Goal: Obtain resource: Download file/media

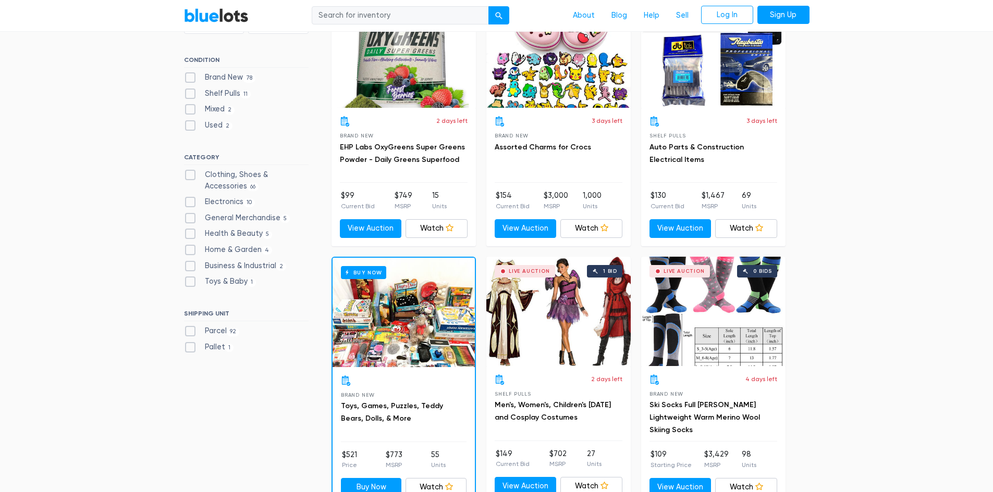
scroll to position [365, 0]
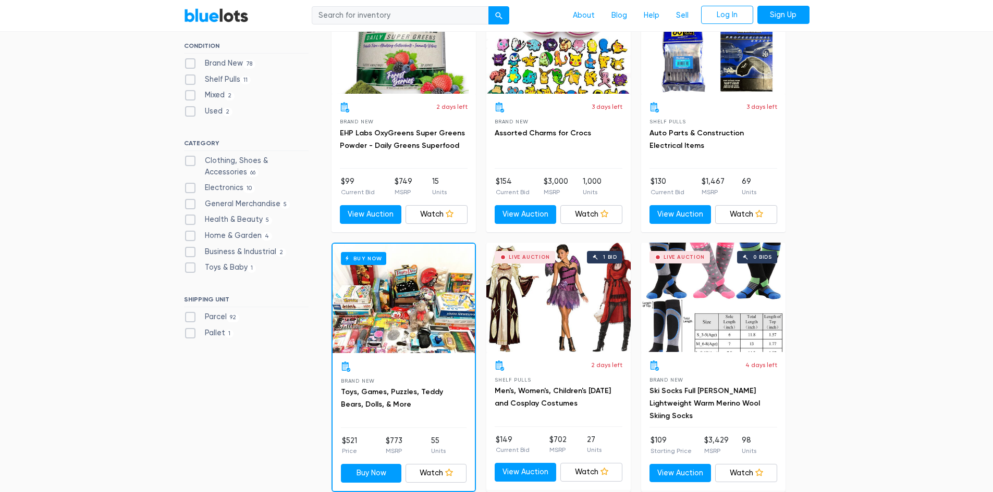
click at [190, 337] on label "Pallet 1" at bounding box center [209, 333] width 50 height 11
click at [190, 335] on input "Pallet 1" at bounding box center [187, 331] width 7 height 7
checkbox input "true"
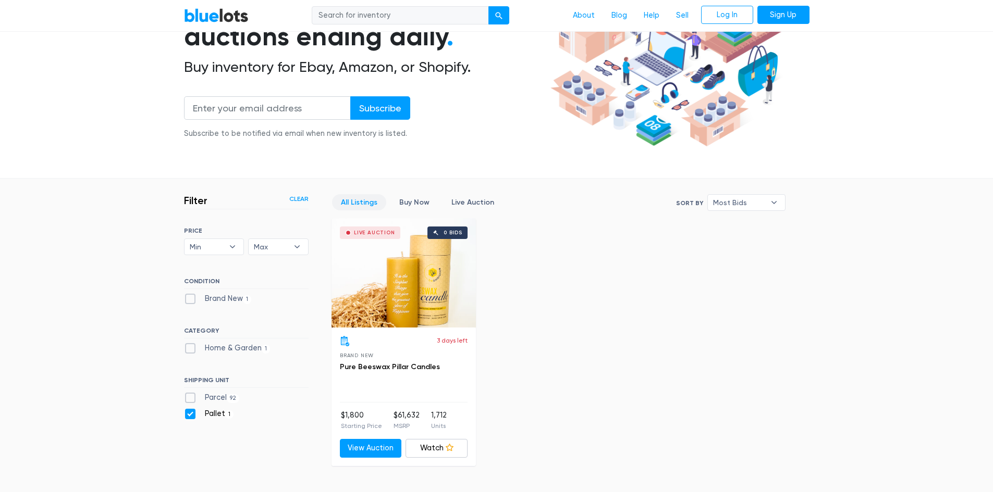
scroll to position [124, 0]
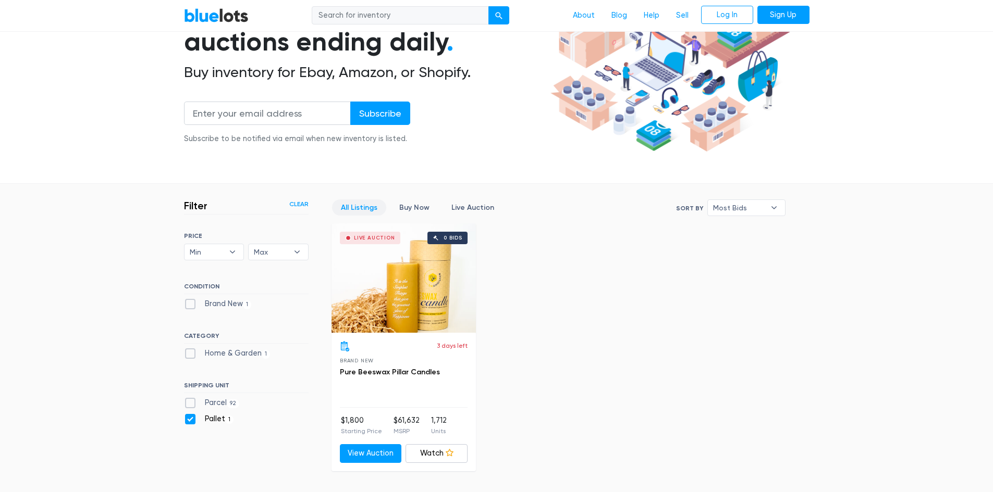
click at [301, 202] on link "Clear" at bounding box center [298, 204] width 19 height 9
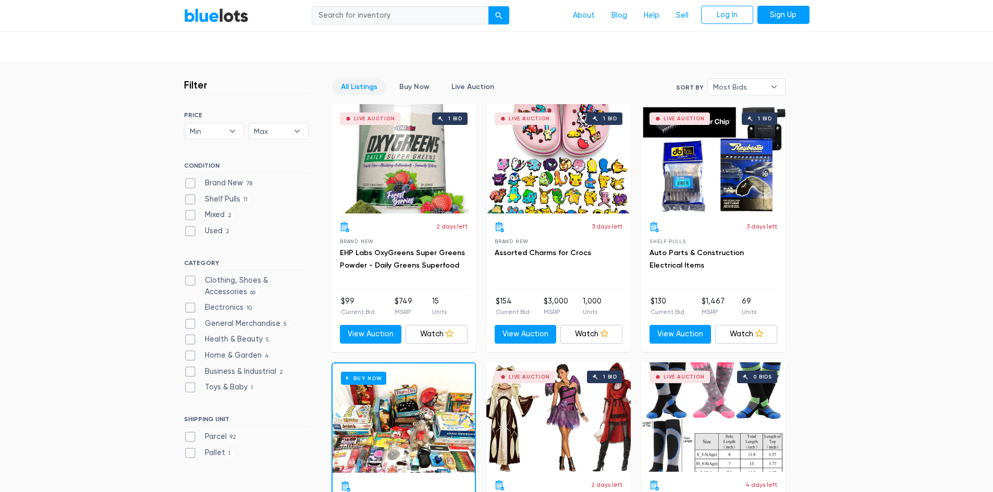
scroll to position [228, 0]
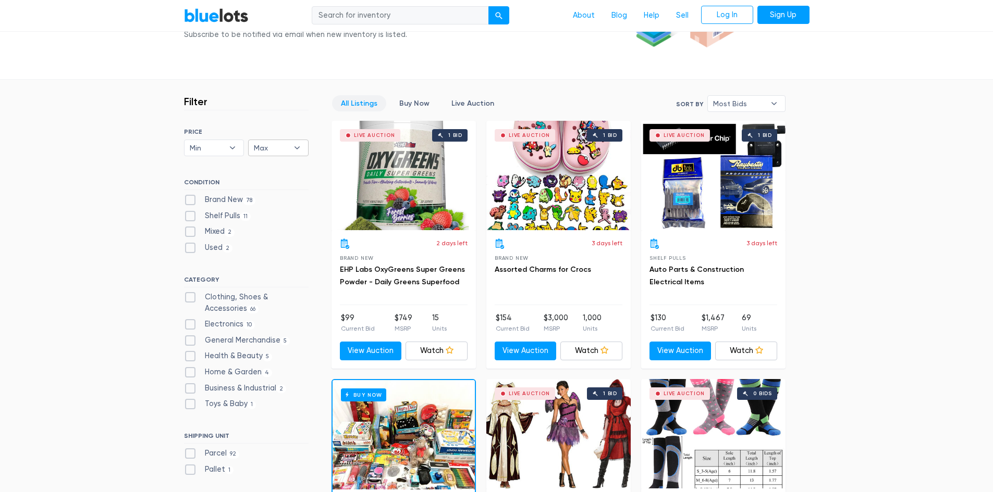
click at [262, 146] on span "Max" at bounding box center [271, 148] width 34 height 16
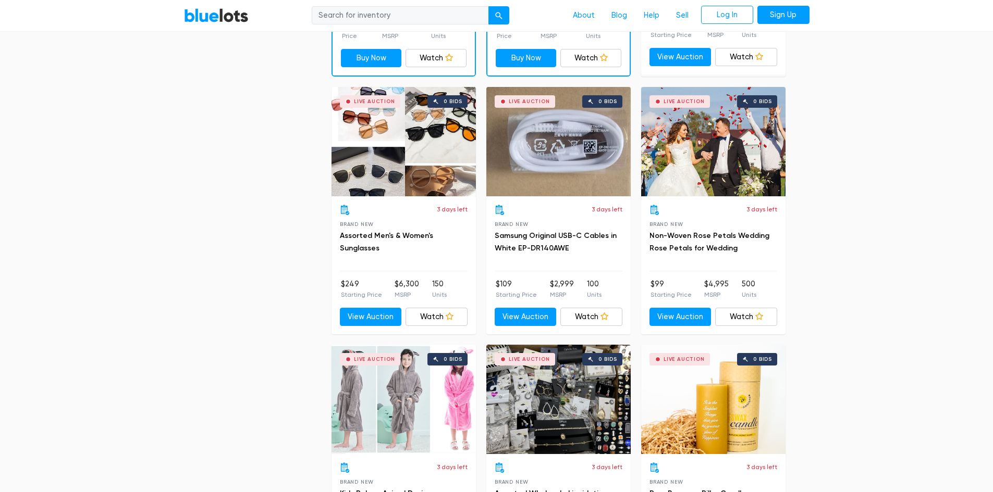
scroll to position [1531, 0]
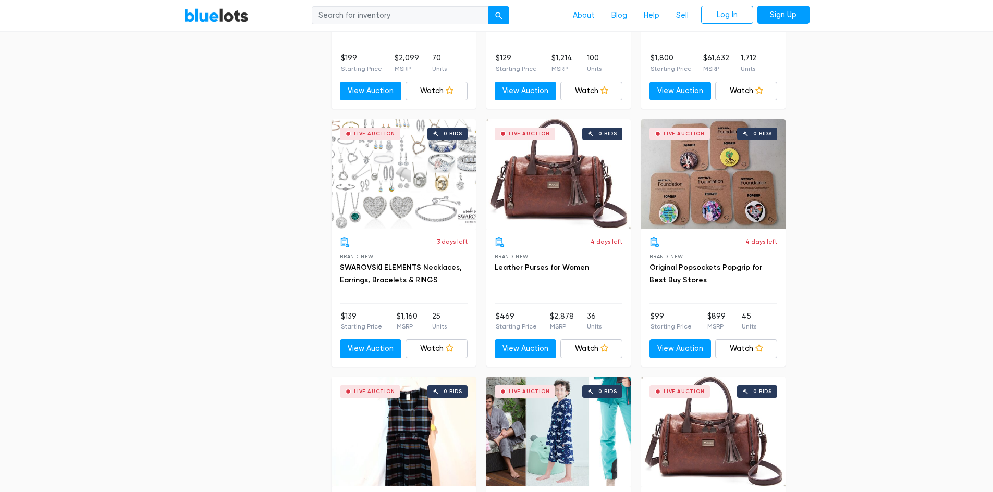
scroll to position [1792, 0]
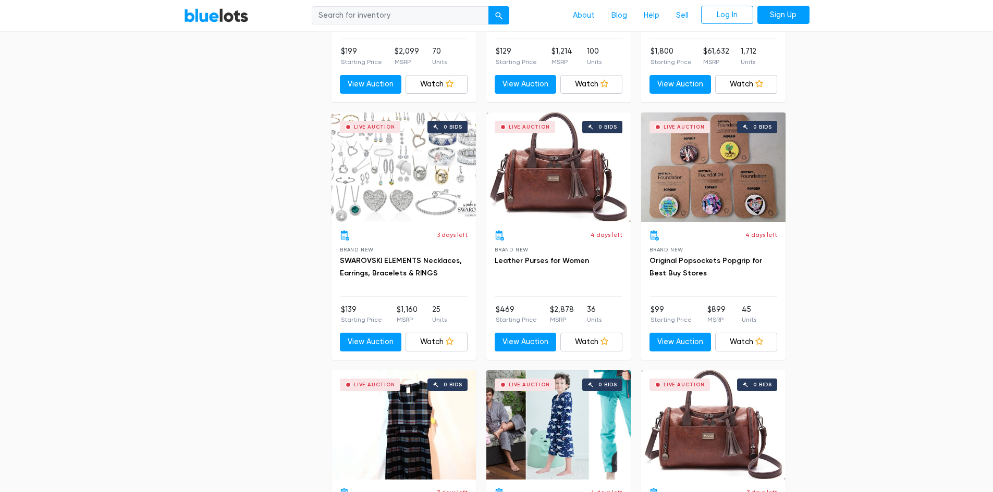
click at [571, 192] on div "Live Auction 0 bids" at bounding box center [558, 167] width 144 height 109
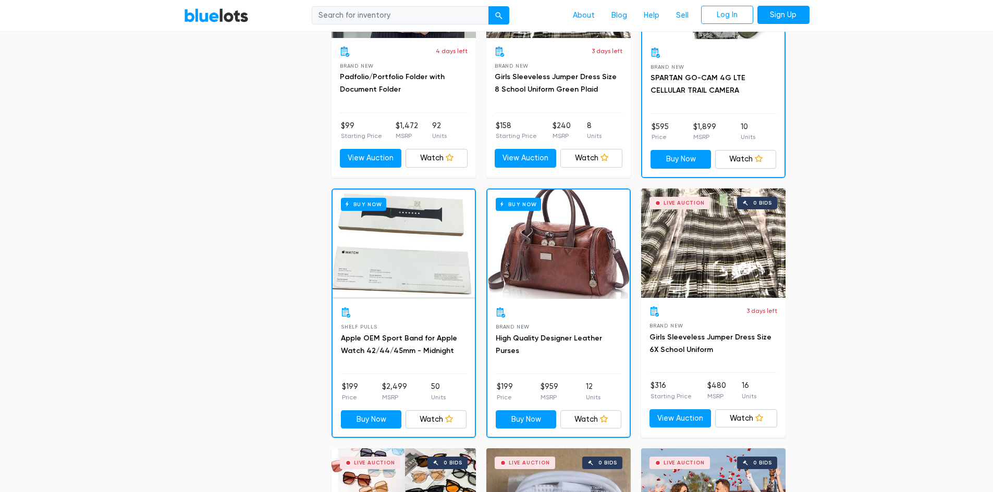
scroll to position [958, 0]
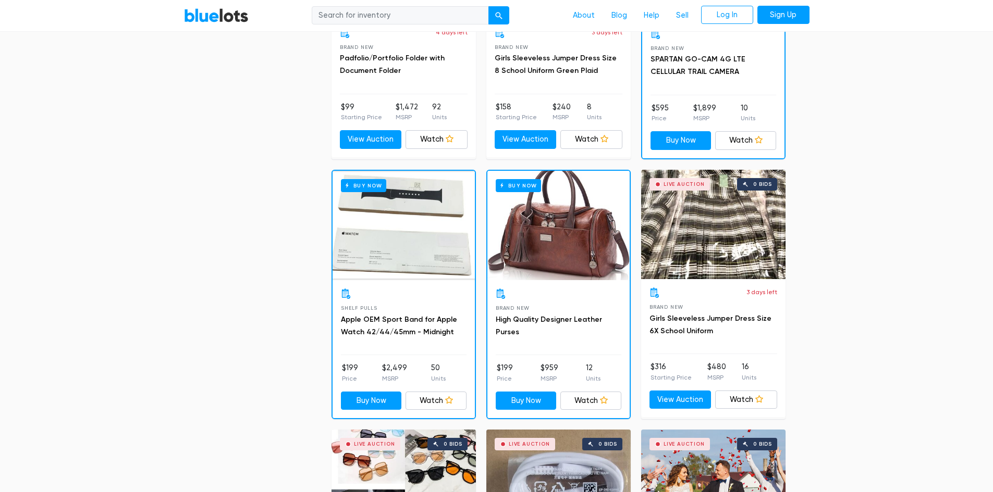
click at [577, 242] on div "Buy Now" at bounding box center [558, 225] width 142 height 109
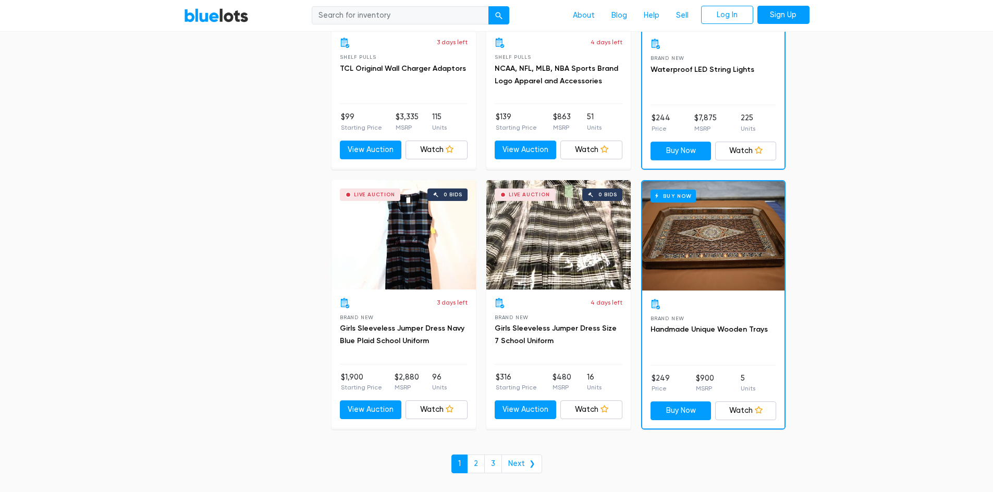
scroll to position [4490, 0]
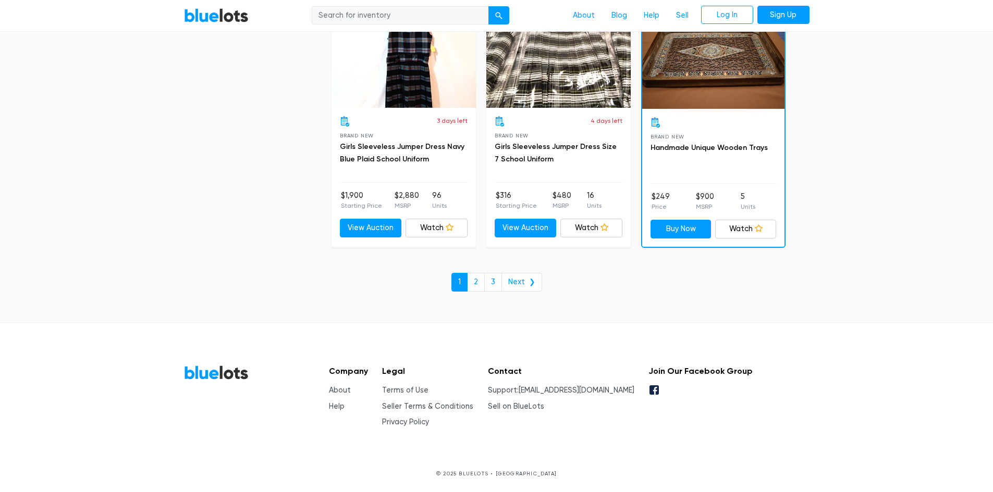
click at [834, 276] on ul "1 2 3 Next ❯" at bounding box center [496, 282] width 993 height 19
click at [516, 277] on link "Next ❯" at bounding box center [521, 282] width 41 height 19
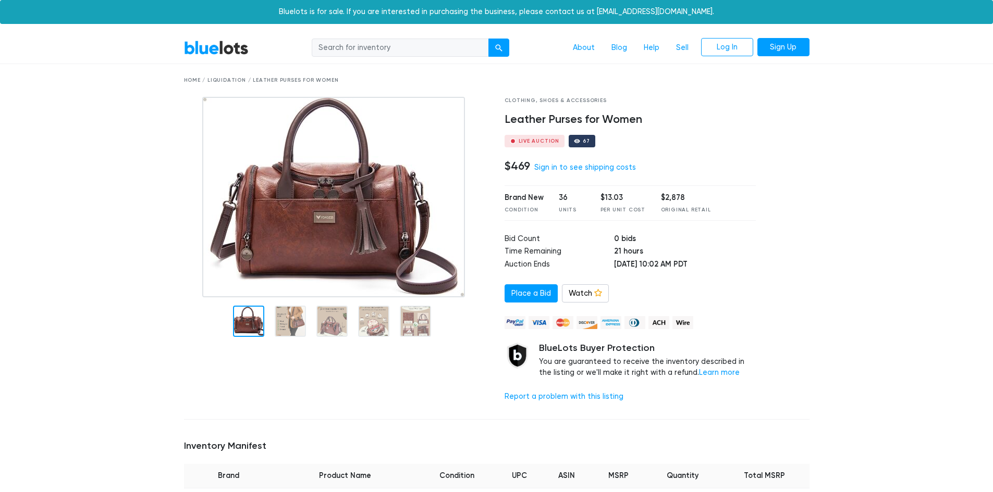
click at [559, 194] on div "36" at bounding box center [572, 197] width 26 height 11
drag, startPoint x: 556, startPoint y: 194, endPoint x: 582, endPoint y: 200, distance: 26.1
click at [582, 200] on div "Brand New Condition 36 Units $13.03 Per Unit Cost $2,878 Original Retail" at bounding box center [630, 203] width 252 height 35
click at [743, 239] on td "0 bids" at bounding box center [685, 239] width 142 height 13
click at [759, 288] on div "Clothing, Shoes & Accessories Leather Purses for Women Live Auction 67 $469 Sig…" at bounding box center [630, 254] width 267 height 314
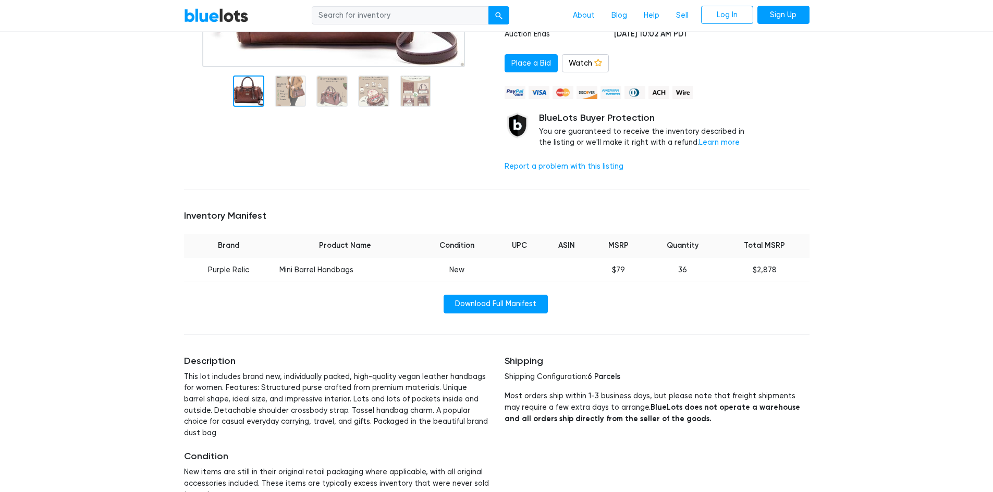
scroll to position [261, 0]
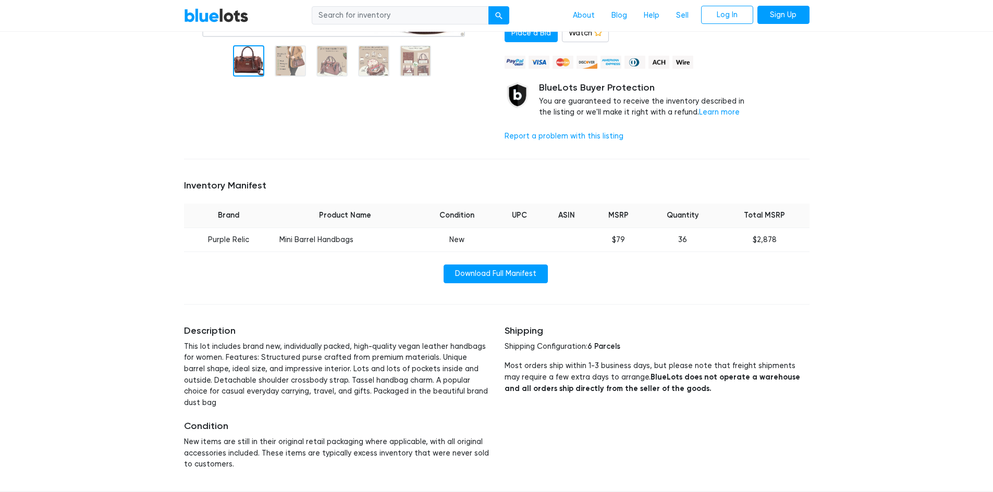
click at [663, 292] on div "Inventory Manifest Brand Product Name Condition UPC ASIN MSRP Quantity Total MS…" at bounding box center [496, 232] width 641 height 128
click at [527, 273] on link "Download Full Manifest" at bounding box center [495, 274] width 104 height 19
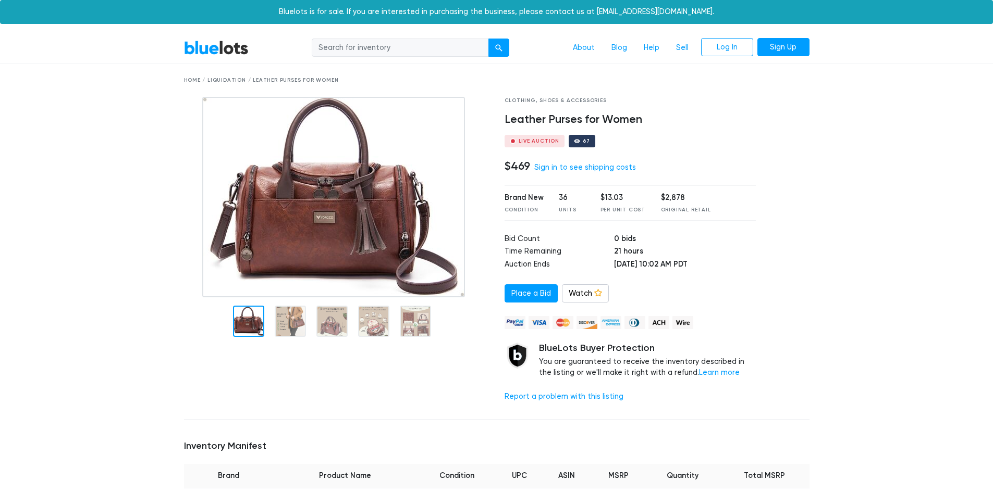
scroll to position [261, 0]
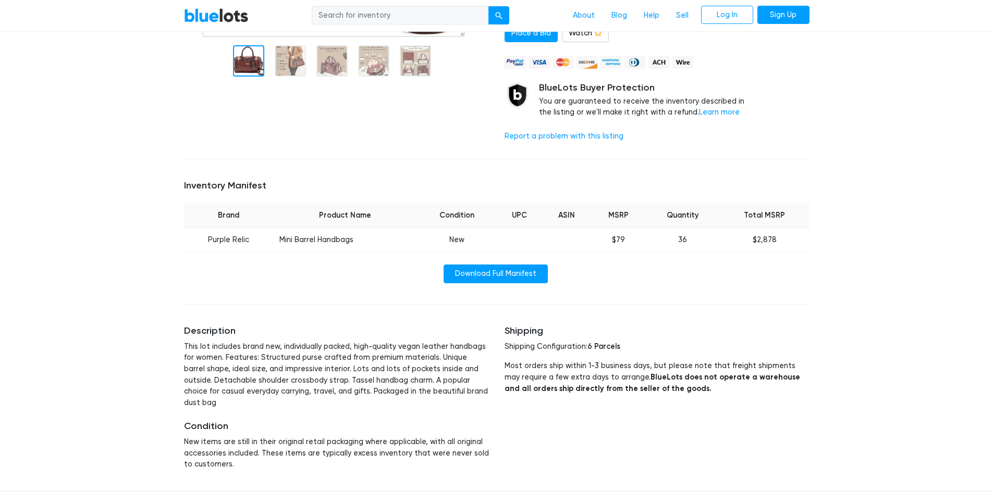
click at [660, 280] on div "Download Full Manifest" at bounding box center [496, 274] width 625 height 19
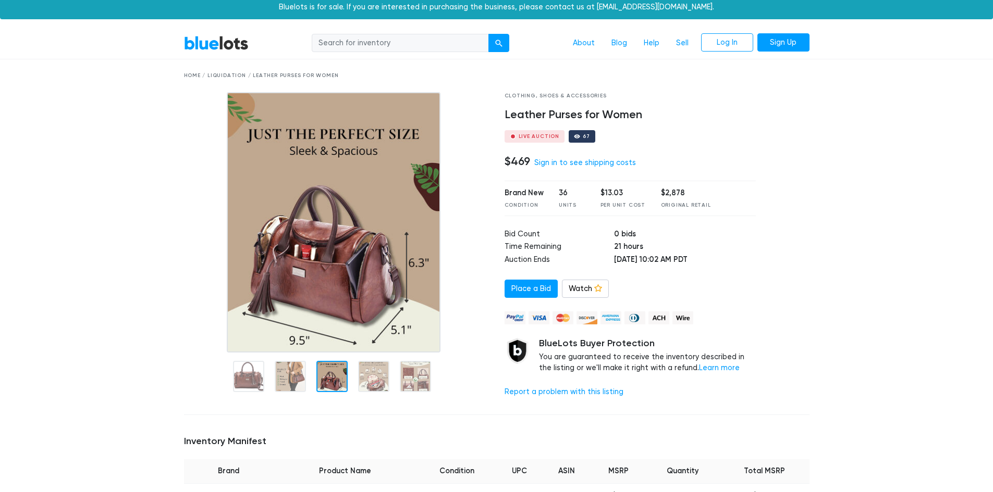
scroll to position [0, 0]
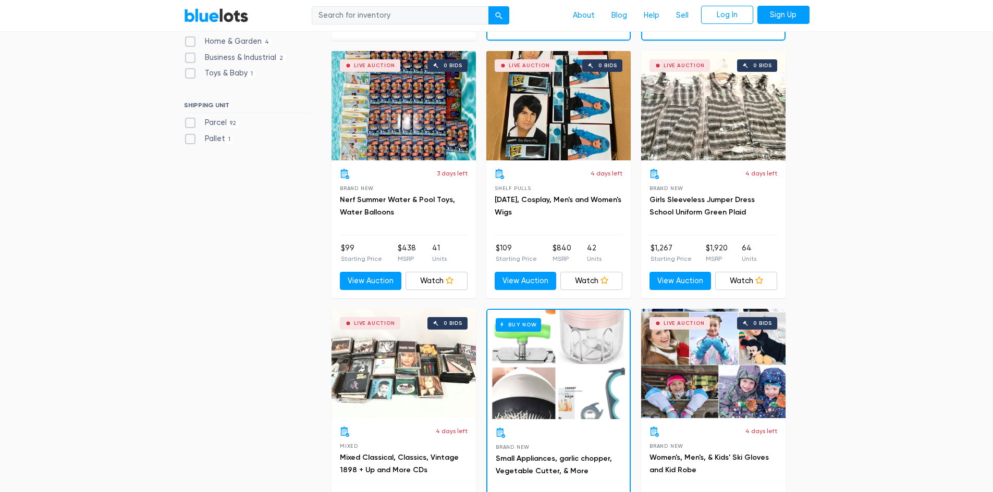
scroll to position [156, 0]
